Goal: Task Accomplishment & Management: Use online tool/utility

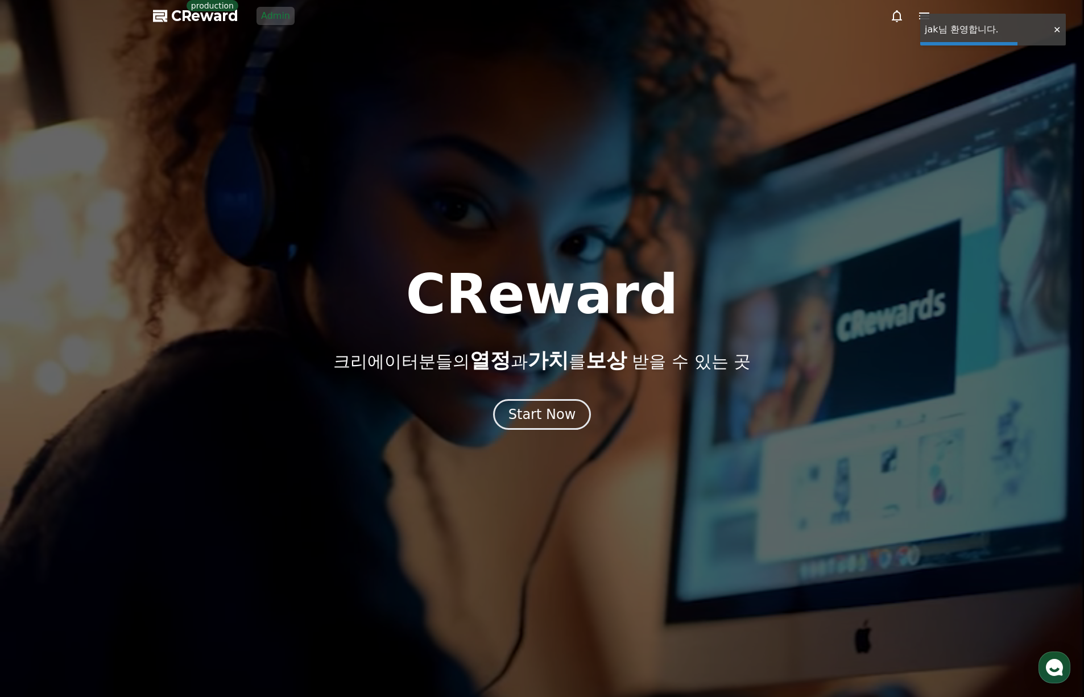
click at [268, 17] on link "Admin" at bounding box center [276, 16] width 38 height 18
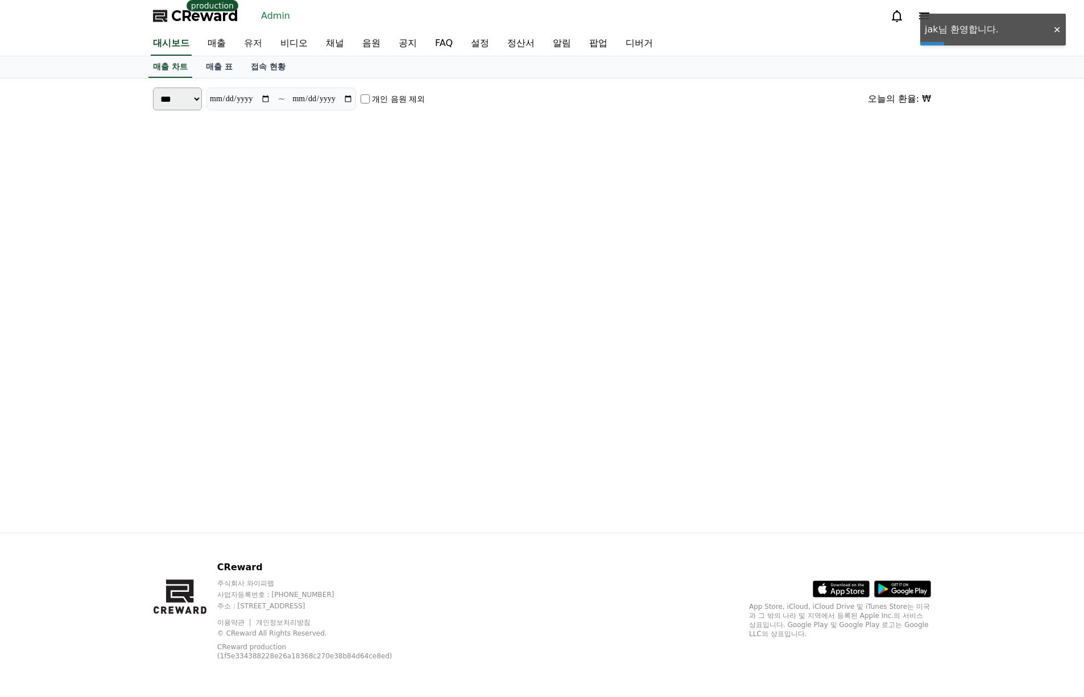
click at [261, 38] on link "유저" at bounding box center [253, 44] width 36 height 24
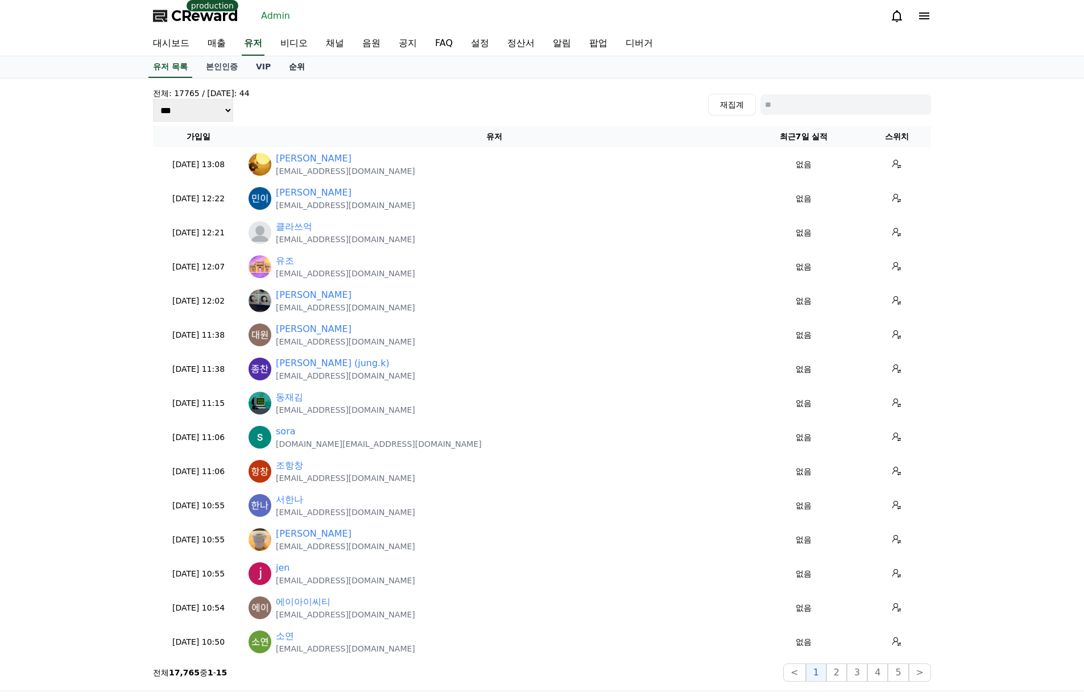
click at [287, 68] on link "순위" at bounding box center [297, 67] width 34 height 22
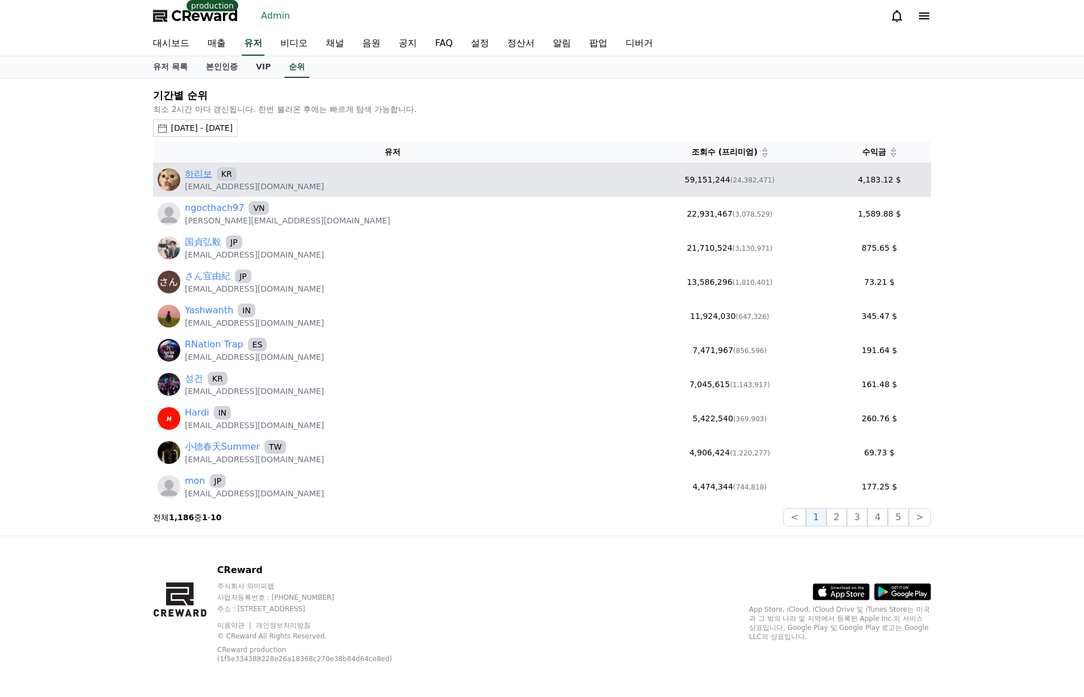
click at [204, 172] on link "하리보" at bounding box center [198, 174] width 27 height 14
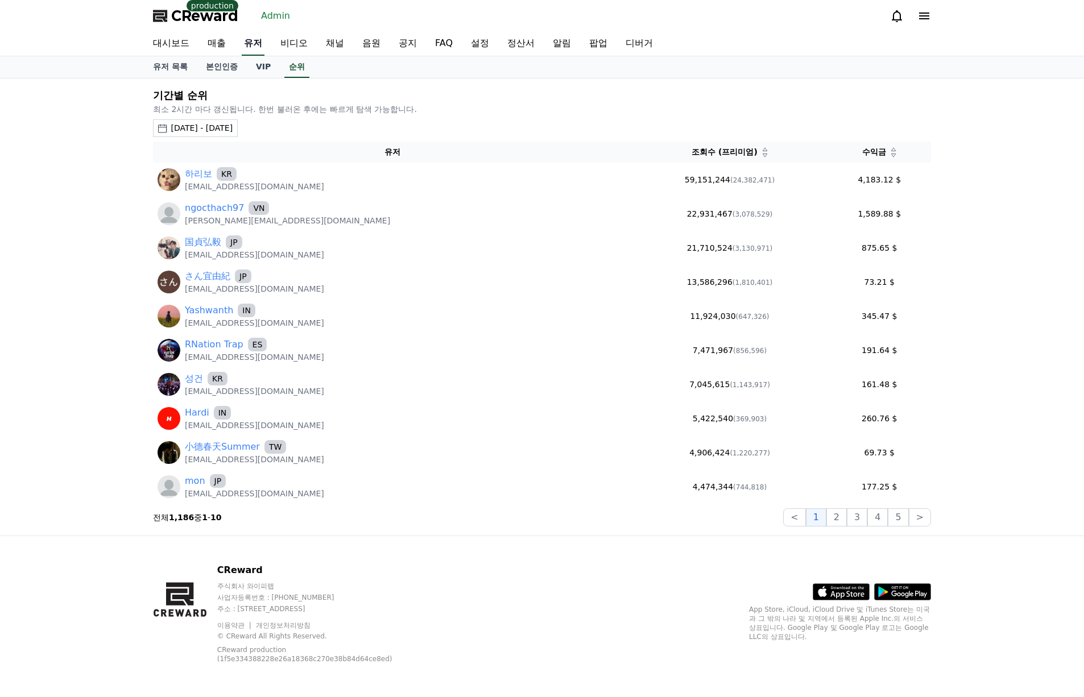
click at [250, 43] on link "유저" at bounding box center [253, 44] width 23 height 24
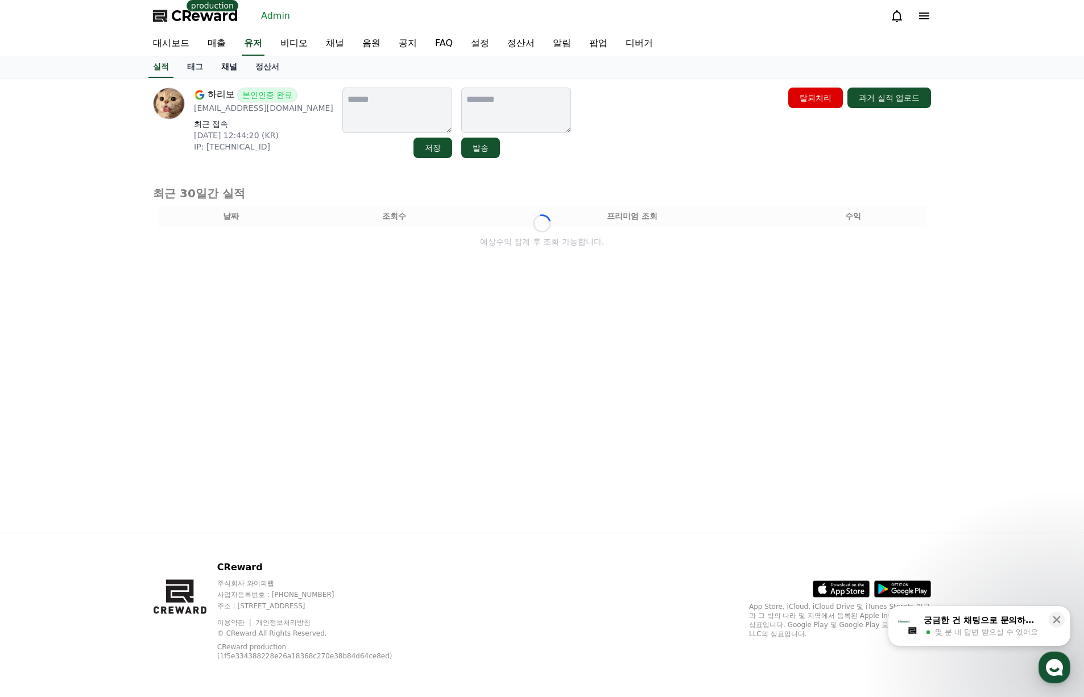
click at [233, 68] on link "채널" at bounding box center [229, 67] width 34 height 22
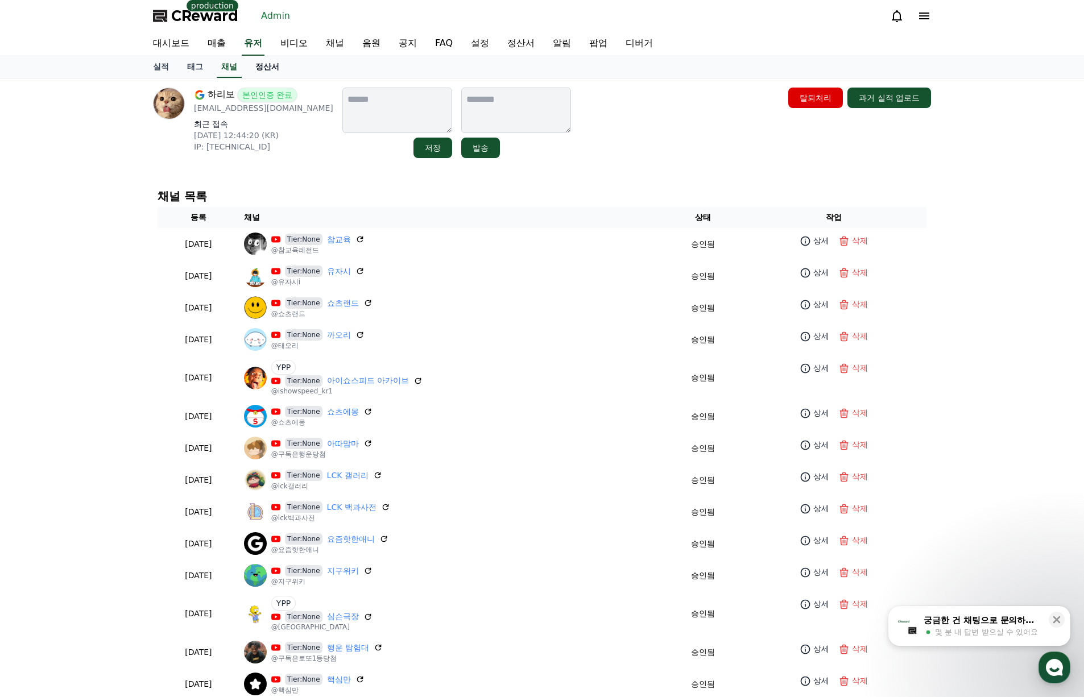
click at [259, 69] on link "정산서" at bounding box center [267, 67] width 42 height 22
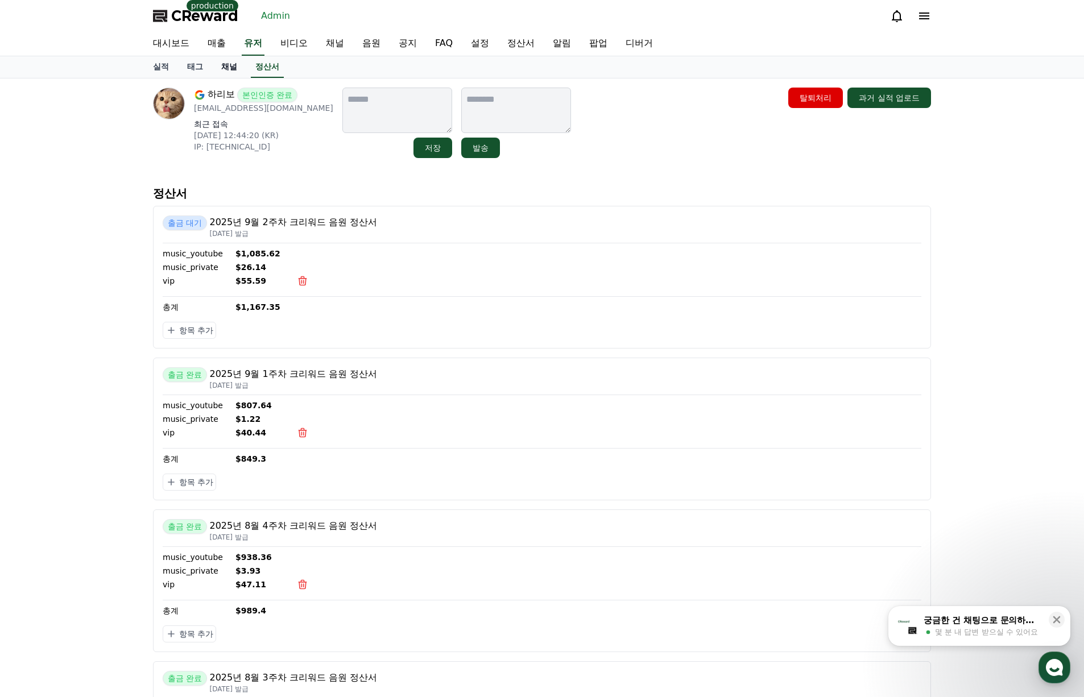
click at [226, 71] on link "채널" at bounding box center [229, 67] width 34 height 22
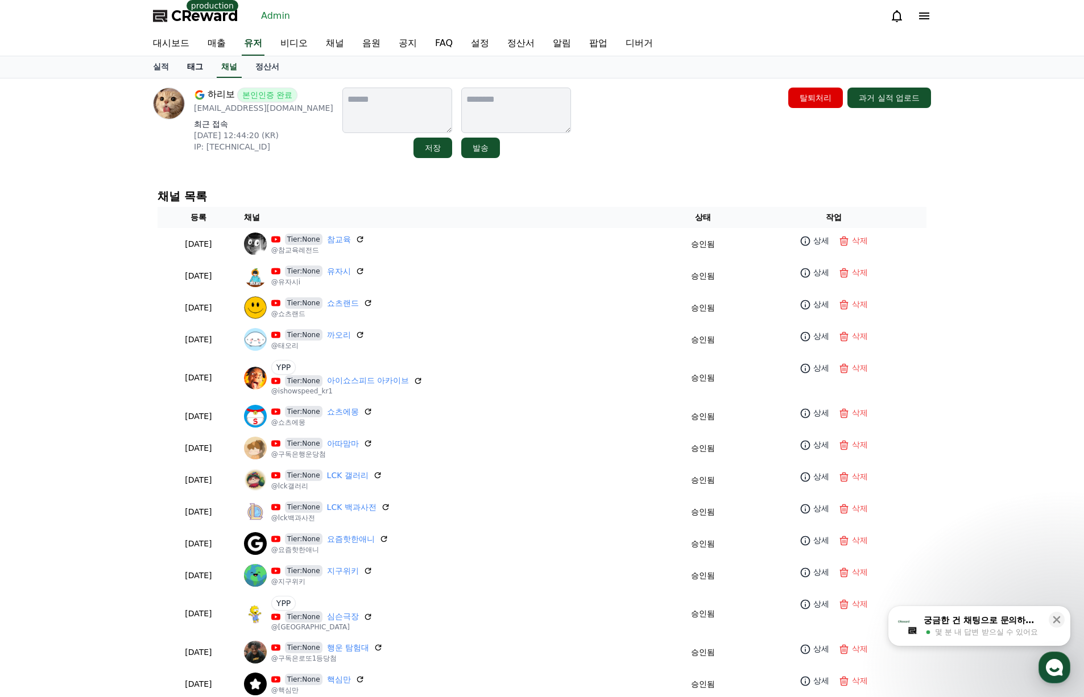
click at [189, 69] on link "태그" at bounding box center [195, 67] width 34 height 22
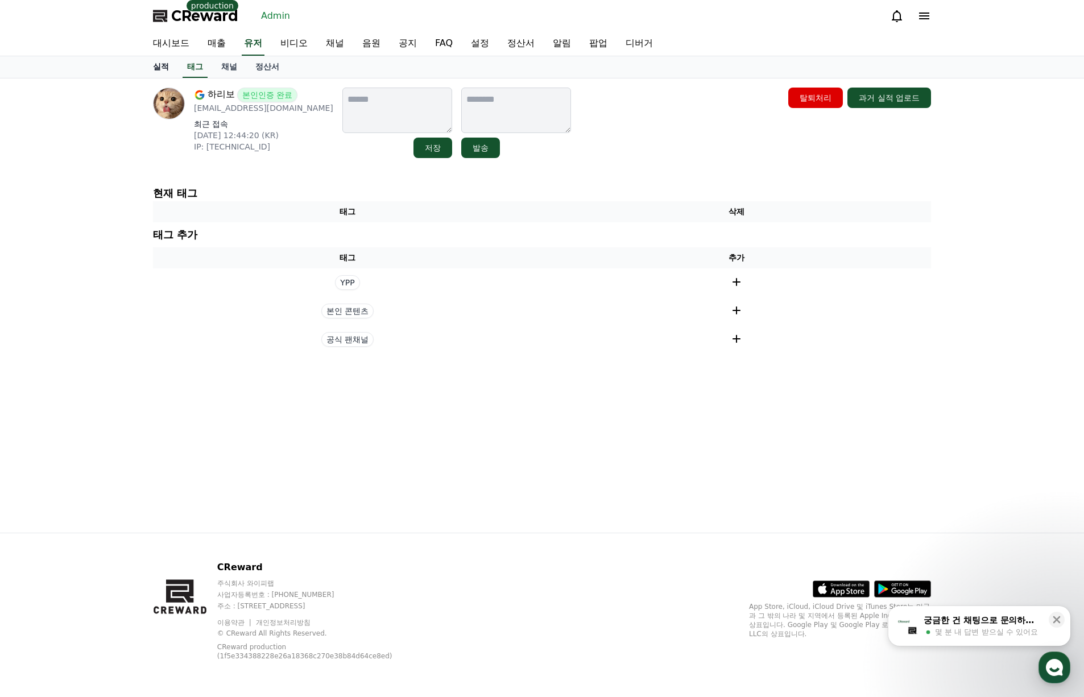
click at [163, 73] on link "실적" at bounding box center [161, 67] width 34 height 22
click at [244, 44] on link "유저" at bounding box center [253, 44] width 23 height 24
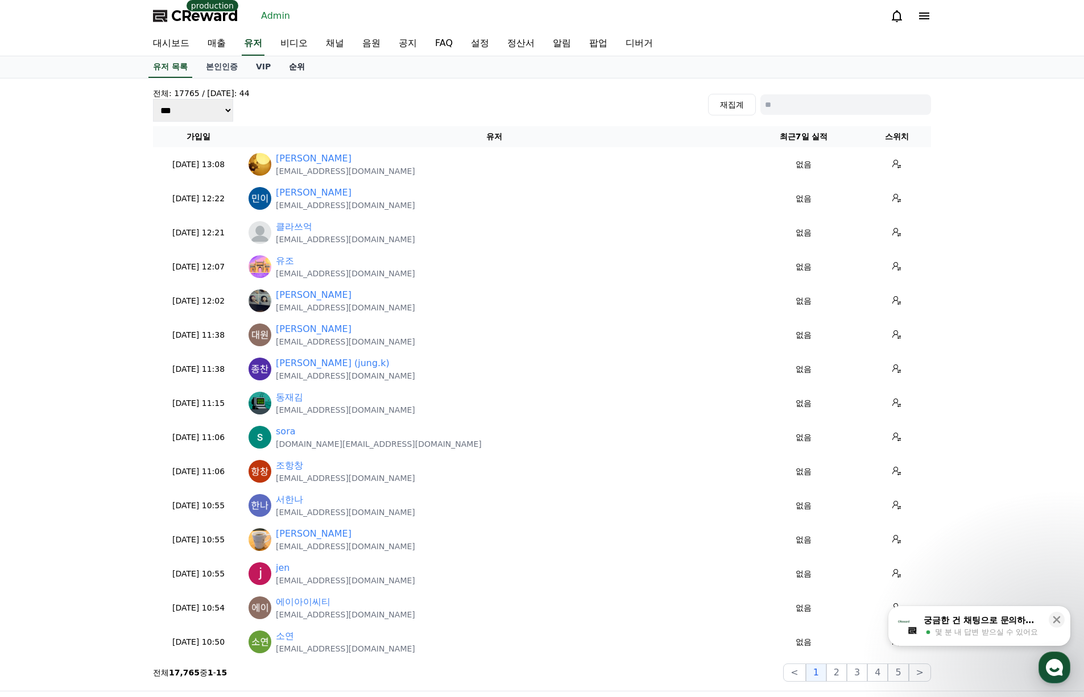
click at [309, 73] on link "순위" at bounding box center [297, 67] width 34 height 22
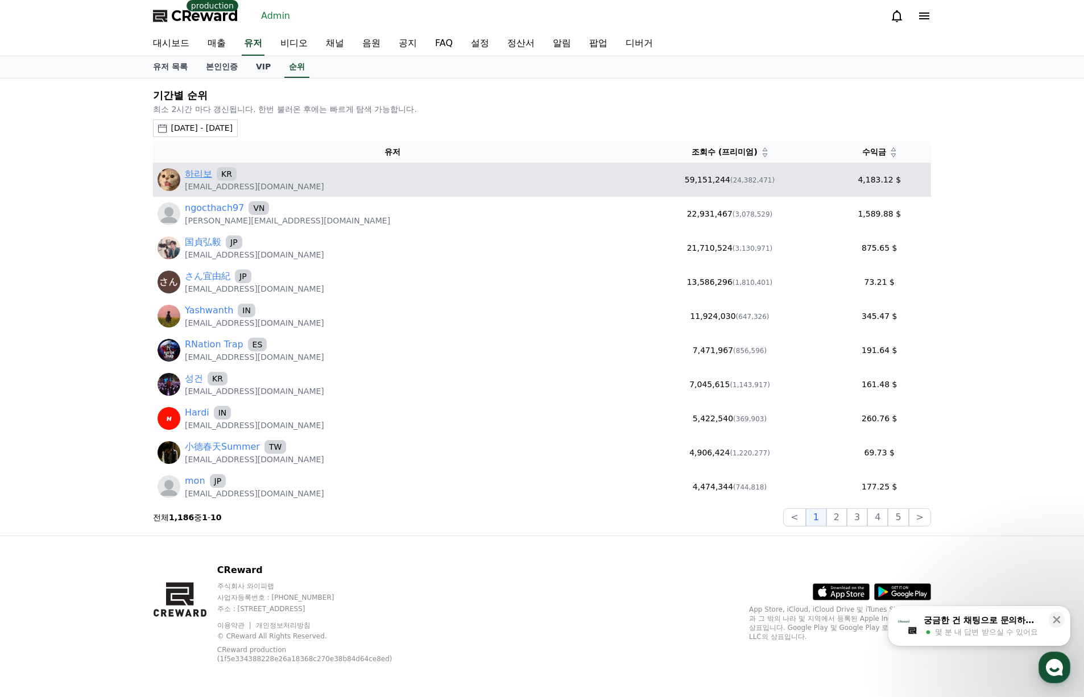
click at [196, 179] on link "하리보" at bounding box center [198, 174] width 27 height 14
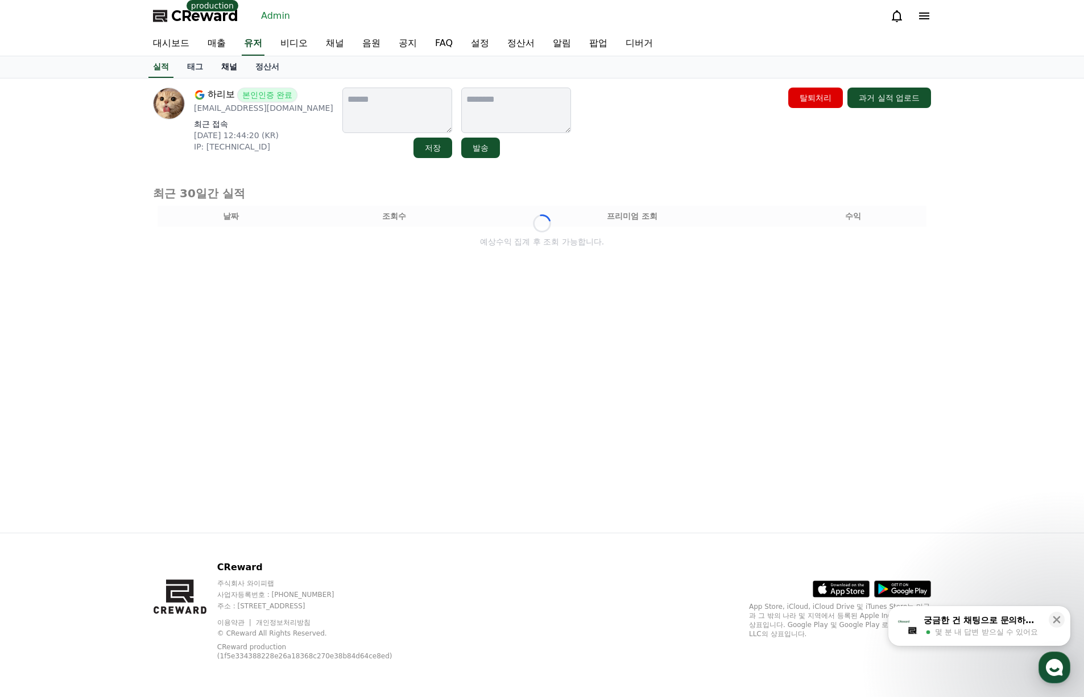
click at [234, 68] on link "채널" at bounding box center [229, 67] width 34 height 22
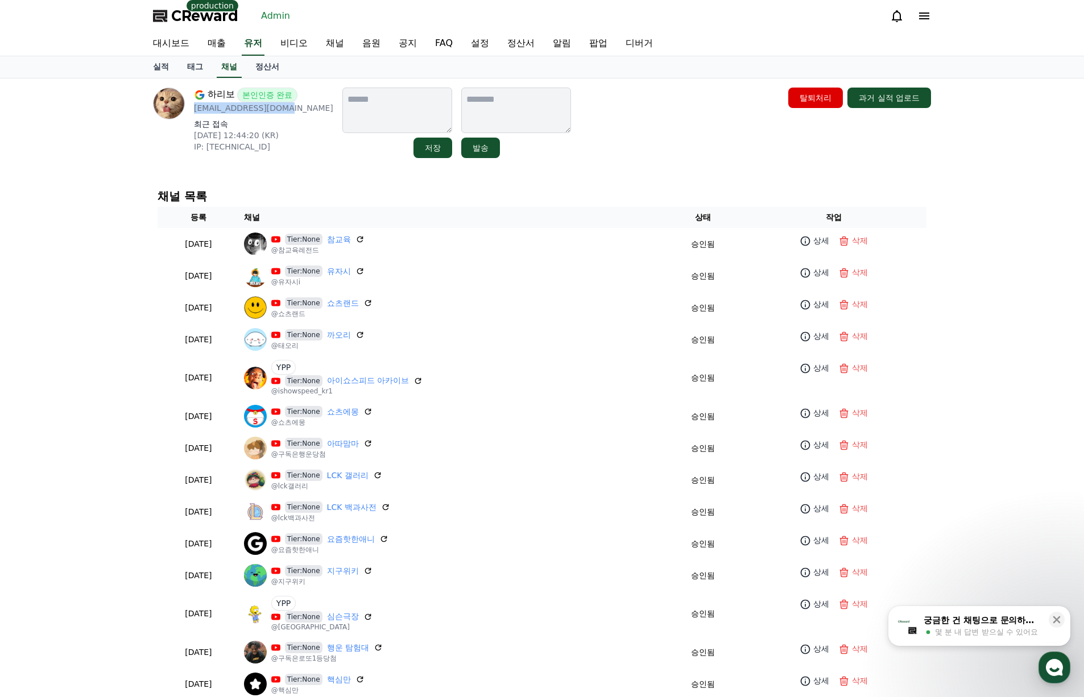
drag, startPoint x: 287, startPoint y: 109, endPoint x: 191, endPoint y: 114, distance: 96.3
click at [191, 114] on div "하리보 본인인증 완료 newsrang55@gmail.com 최근 접속 2025-09-18 12:44:20 (KR) IP: 59.27.85.223" at bounding box center [243, 123] width 180 height 71
copy p "[EMAIL_ADDRESS][DOMAIN_NAME]"
drag, startPoint x: 304, startPoint y: 156, endPoint x: 287, endPoint y: 67, distance: 90.9
click at [304, 156] on div "하리보 본인인증 완료 newsrang55@gmail.com 최근 접속 2025-09-18 12:44:20 (KR) IP: 59.27.85.22…" at bounding box center [362, 123] width 418 height 71
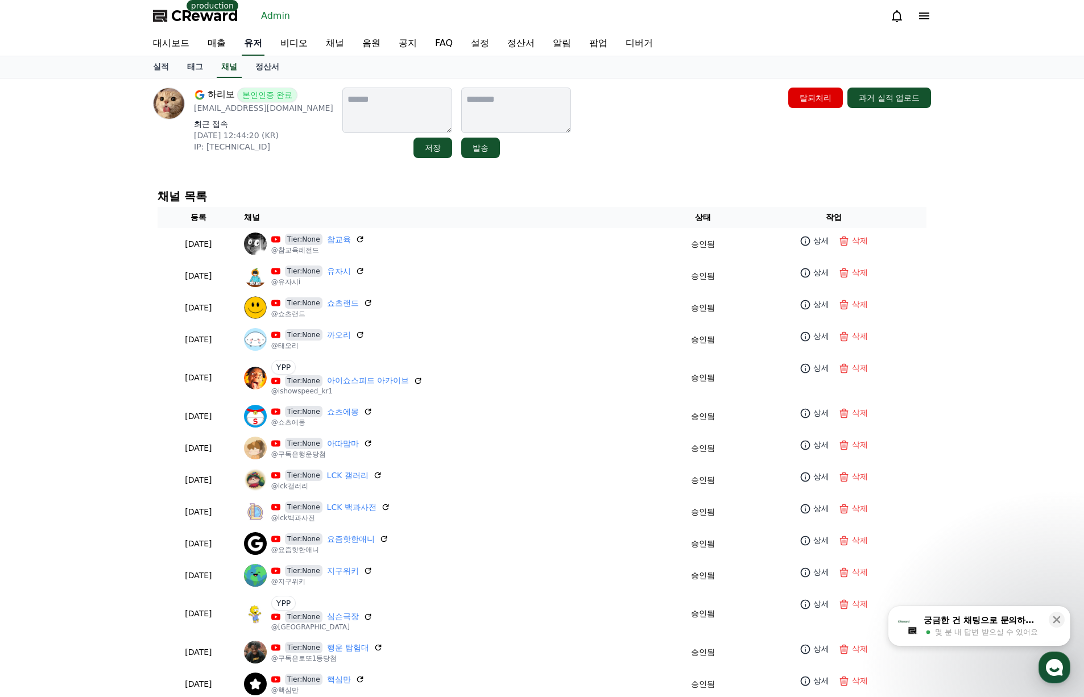
click at [255, 45] on link "유저" at bounding box center [253, 44] width 23 height 24
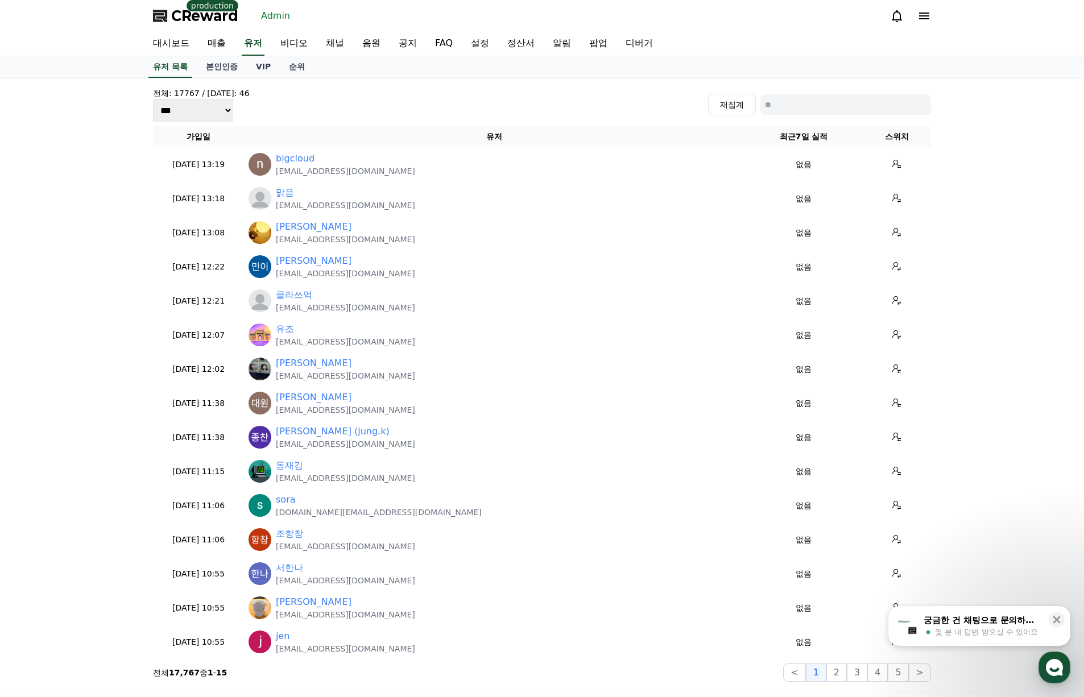
click at [798, 97] on input at bounding box center [845, 104] width 171 height 20
paste input "**********"
type input "**********"
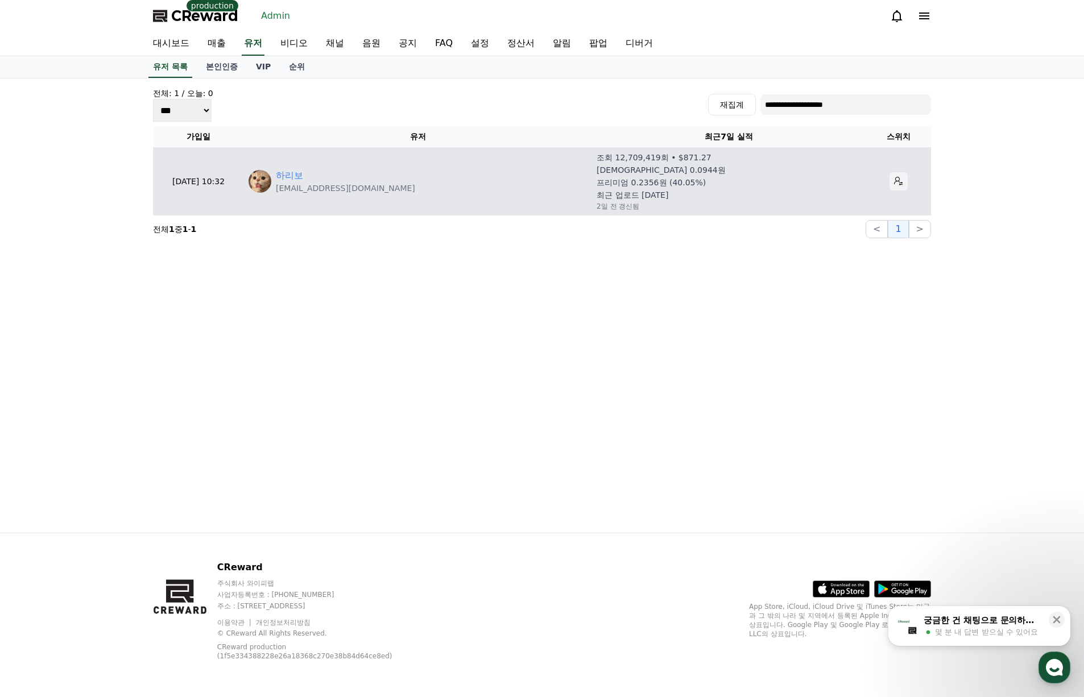
click at [894, 180] on icon at bounding box center [898, 181] width 9 height 9
